Goal: Information Seeking & Learning: Stay updated

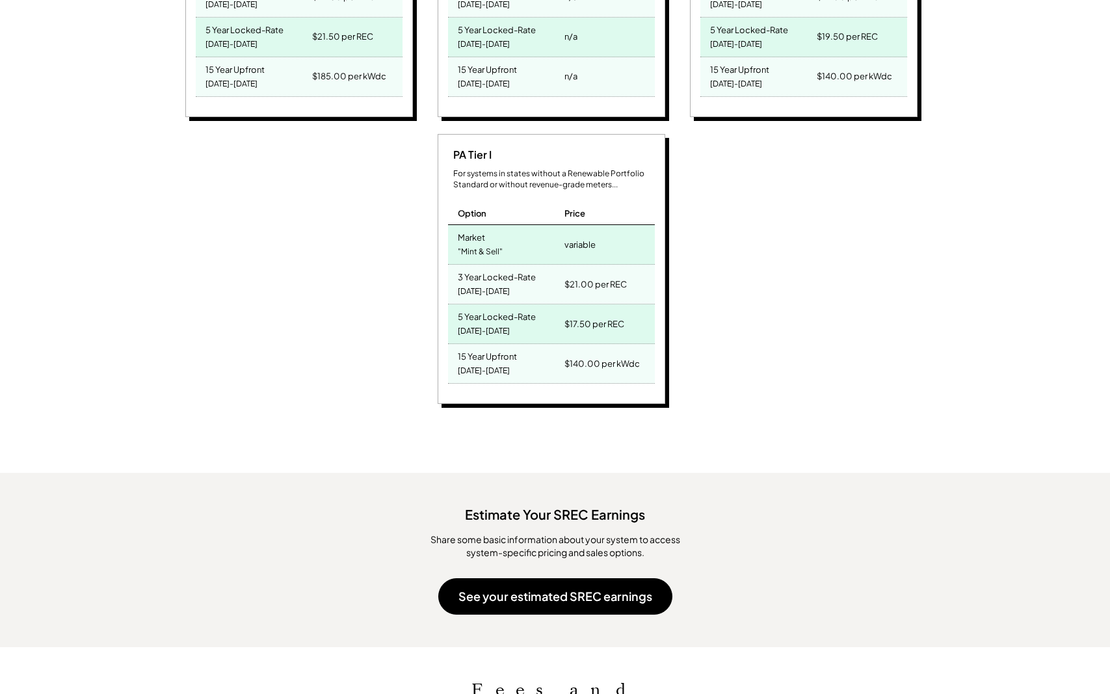
scroll to position [1232, 0]
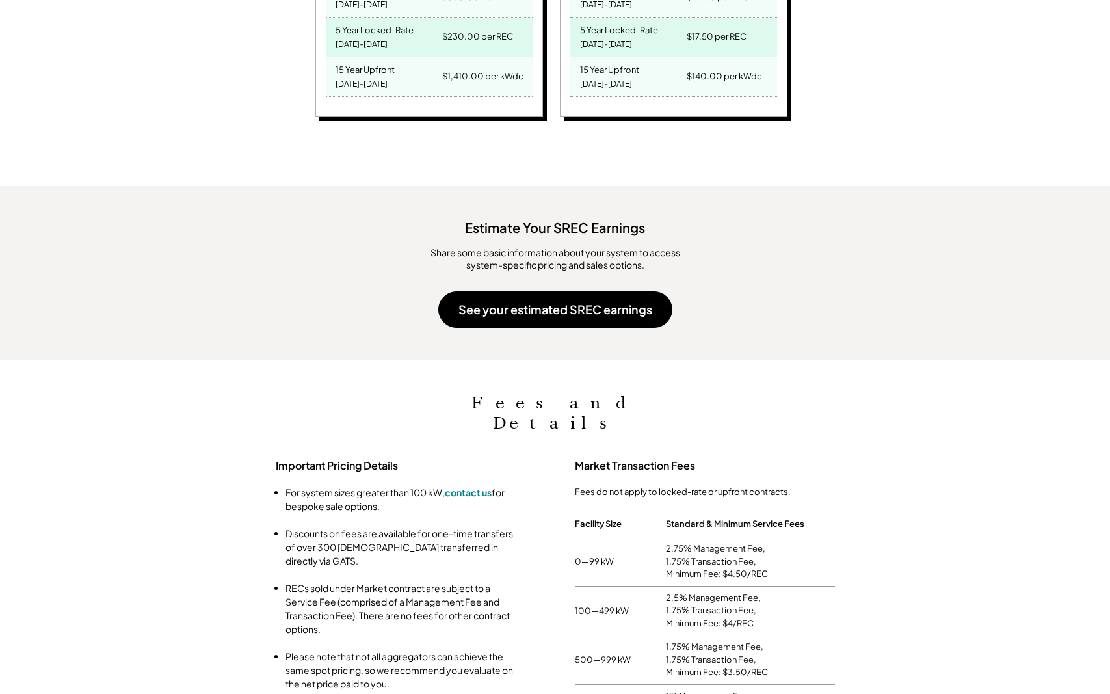
scroll to position [945, 0]
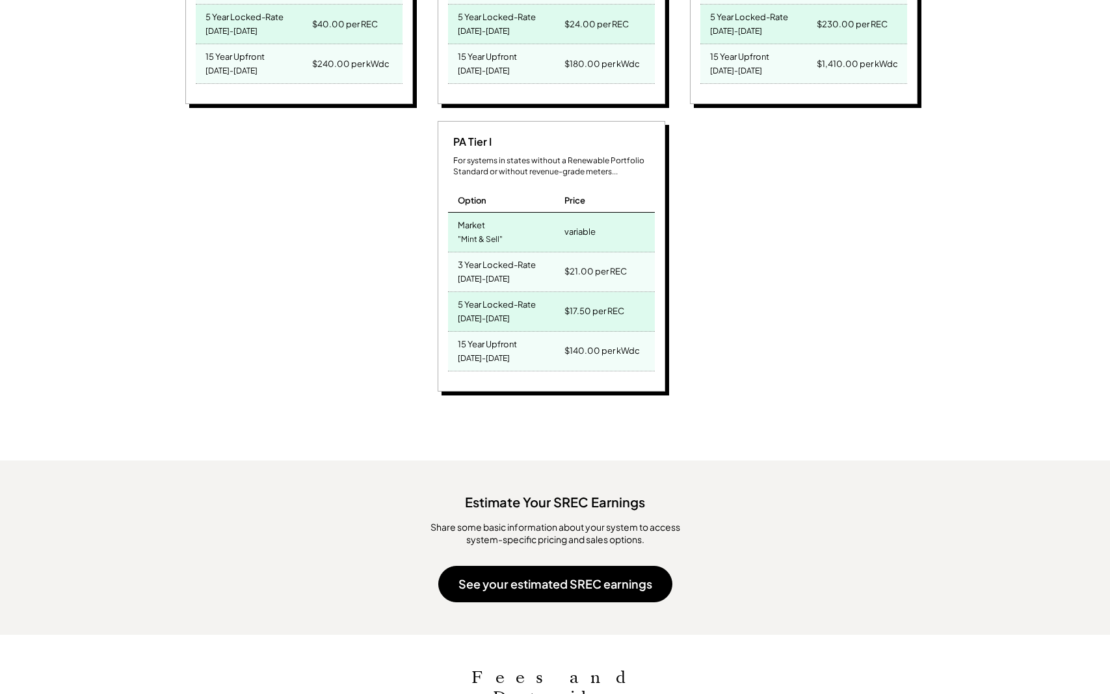
scroll to position [1232, 0]
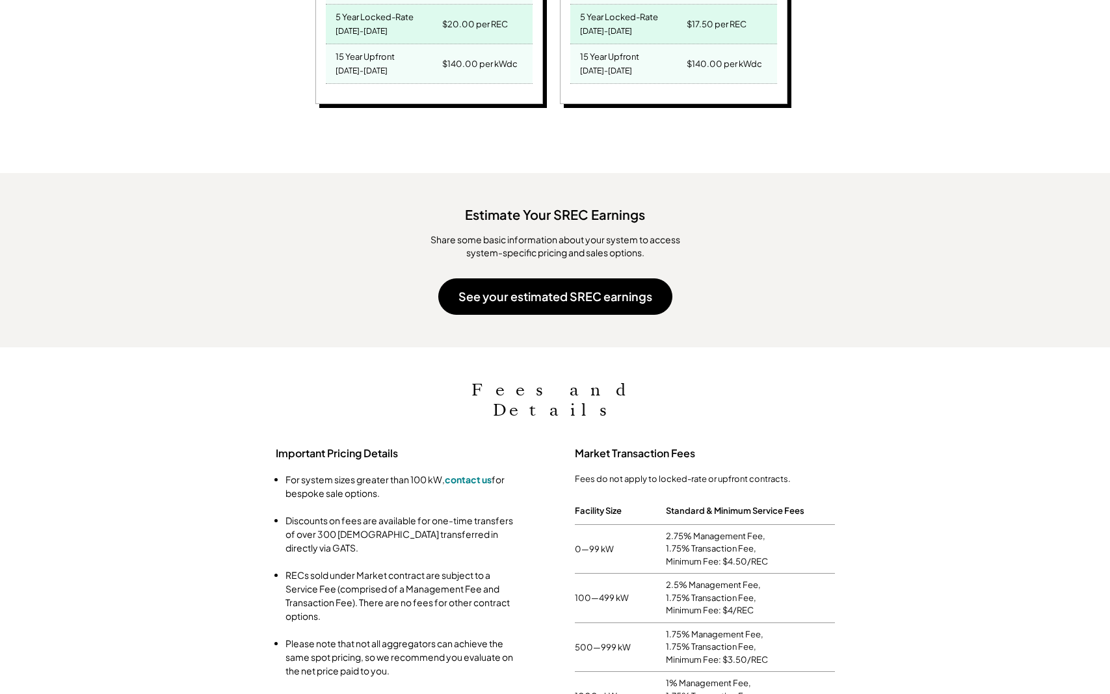
scroll to position [945, 0]
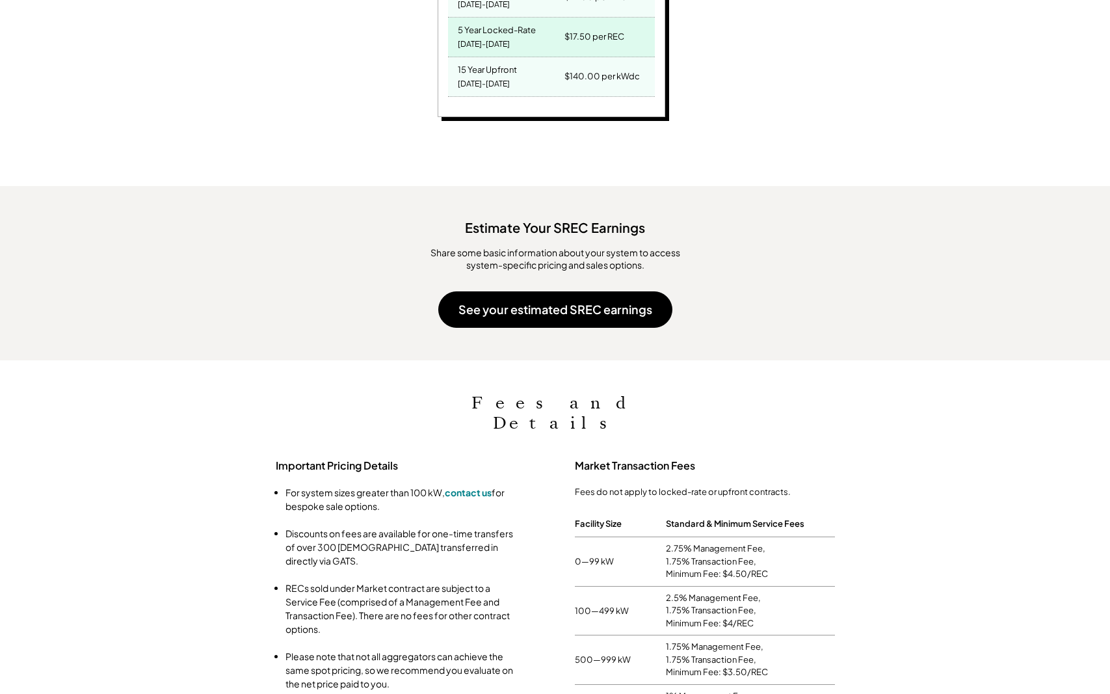
scroll to position [945, 0]
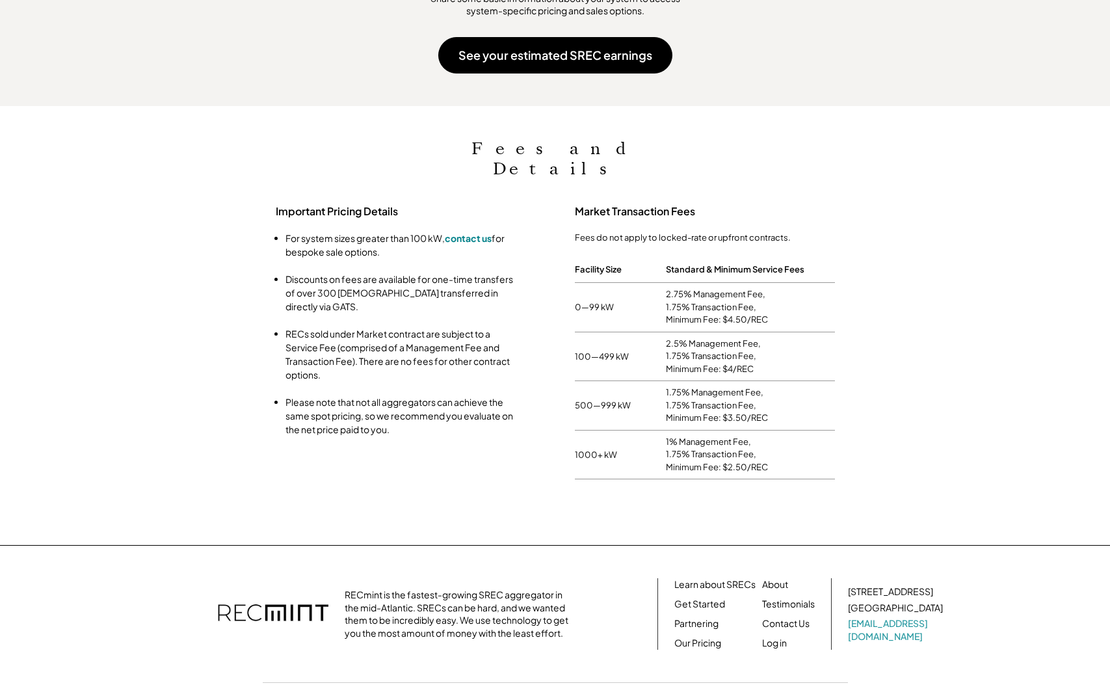
scroll to position [711, 0]
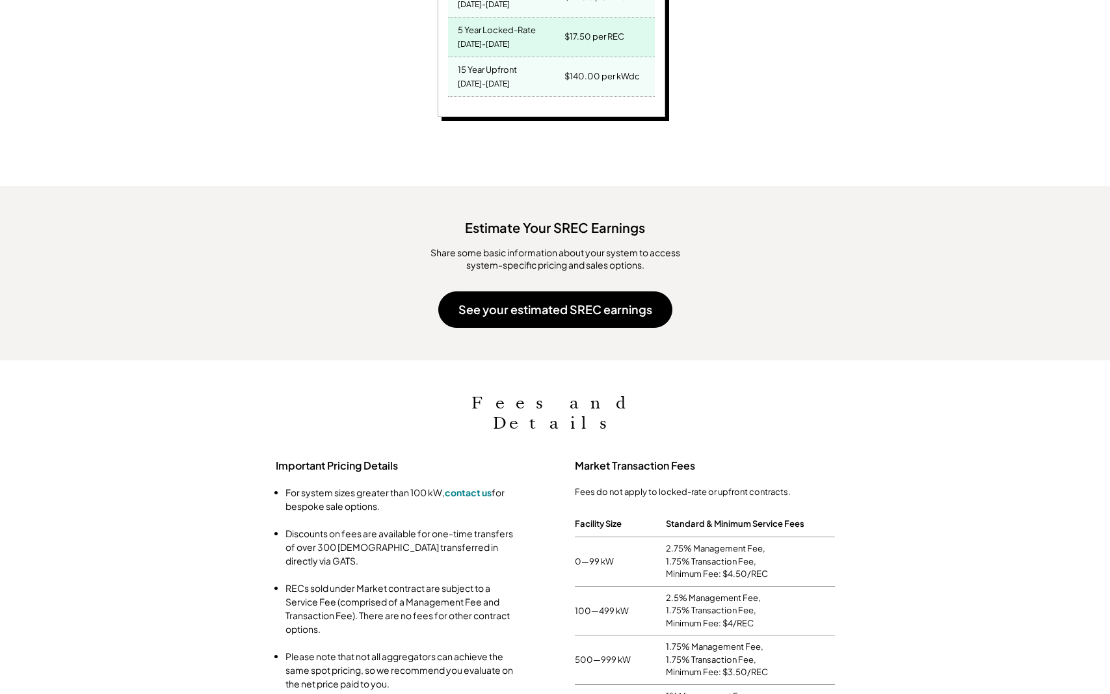
scroll to position [945, 0]
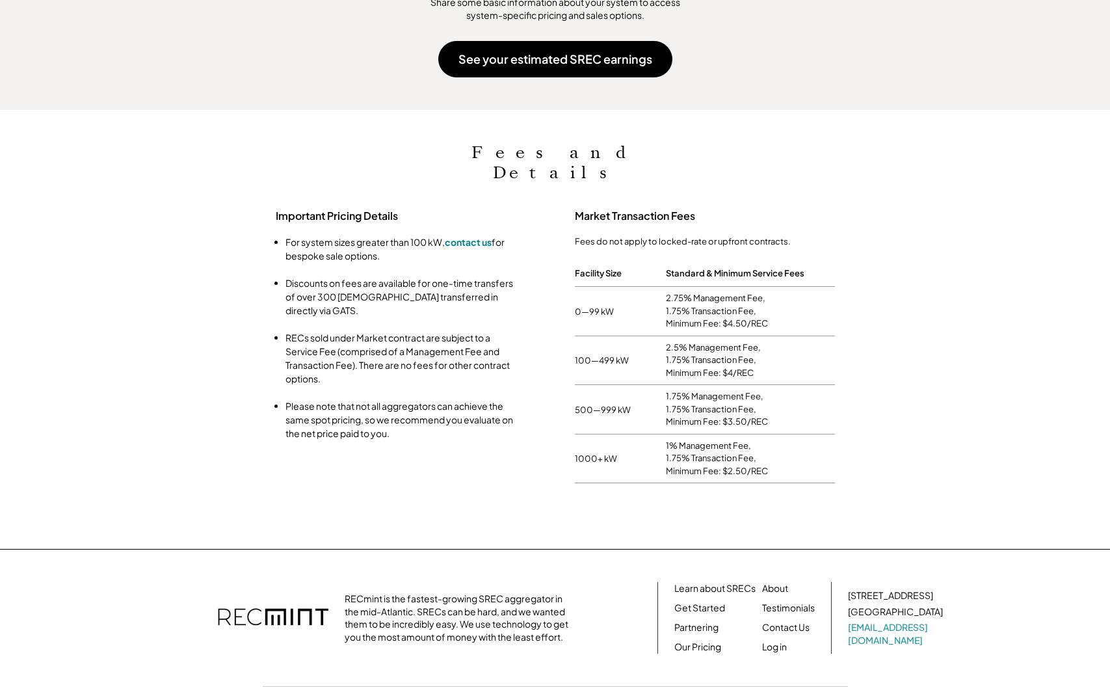
scroll to position [1361, 0]
